Goal: Information Seeking & Learning: Check status

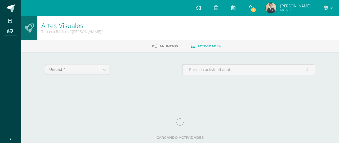
click at [259, 11] on link "3" at bounding box center [250, 8] width 17 height 16
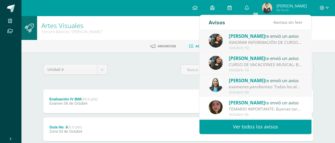
click at [238, 39] on div "[PERSON_NAME] te envió un aviso" at bounding box center [266, 36] width 74 height 7
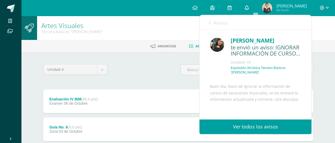
click at [248, 10] on icon at bounding box center [246, 7] width 4 height 5
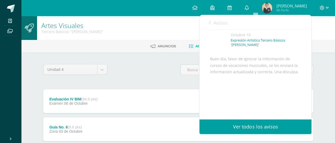
scroll to position [46, 0]
click at [207, 21] on div "Avisos 3 avisos sin leer Avisos" at bounding box center [255, 22] width 112 height 15
click at [212, 24] on link "Avisos" at bounding box center [217, 22] width 19 height 15
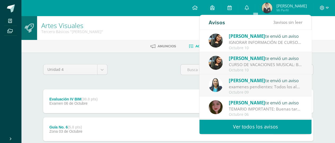
click at [226, 61] on div "[PERSON_NAME] te envió un aviso CURSO DE VACACIONES MUSICAL: Buen dia papitos, …" at bounding box center [254, 63] width 93 height 17
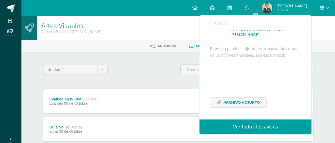
click at [210, 24] on icon at bounding box center [209, 23] width 2 height 4
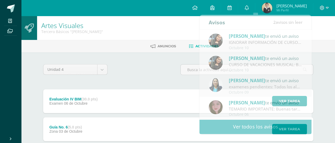
click at [138, 64] on div "Unidad 4 Unidad 1 Unidad 2 Unidad 3 Unidad 4" at bounding box center [178, 71] width 274 height 15
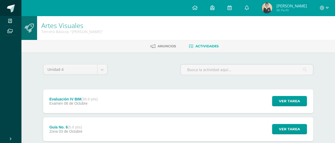
click at [11, 9] on span at bounding box center [11, 8] width 8 height 8
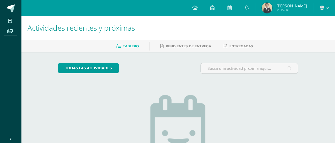
drag, startPoint x: 82, startPoint y: 75, endPoint x: 107, endPoint y: 6, distance: 73.1
click at [82, 67] on div "todas las Actividades" at bounding box center [107, 70] width 102 height 15
